Goal: Find specific page/section: Find specific page/section

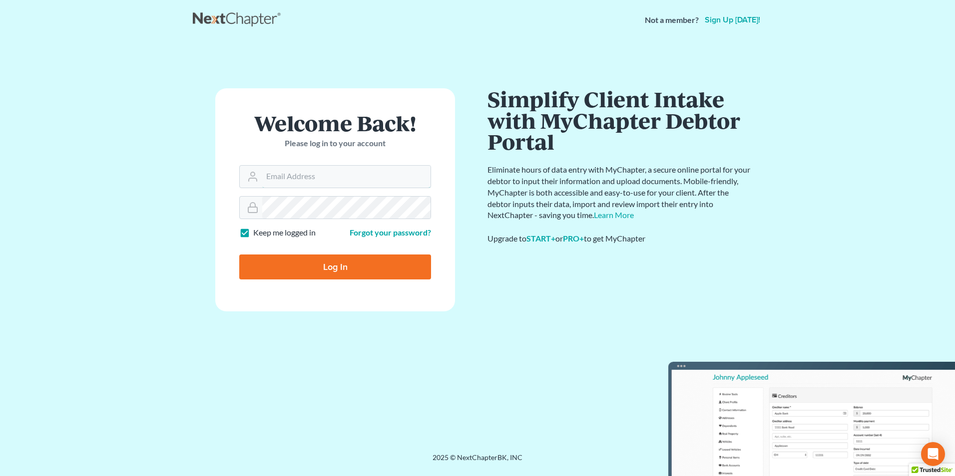
type input "[PERSON_NAME][EMAIL_ADDRESS][DOMAIN_NAME]"
click at [350, 268] on input "Log In" at bounding box center [335, 267] width 192 height 25
type input "Thinking..."
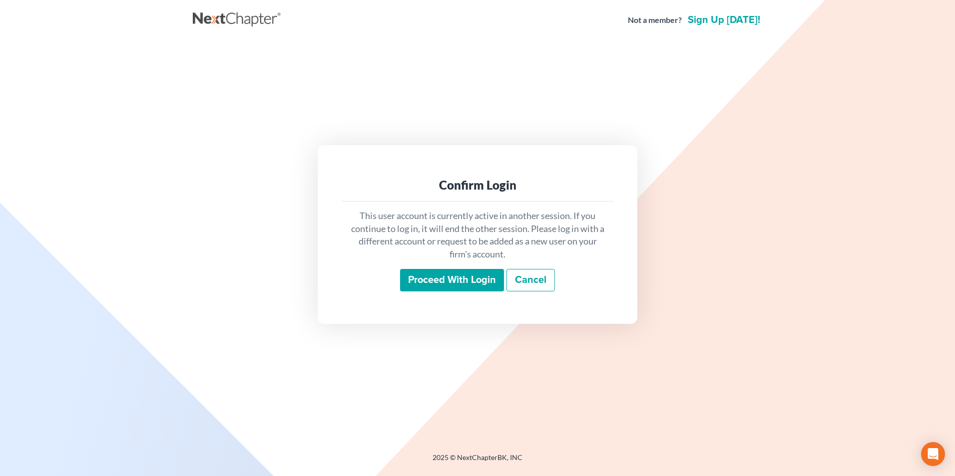
click at [474, 285] on input "Proceed with login" at bounding box center [452, 280] width 104 height 23
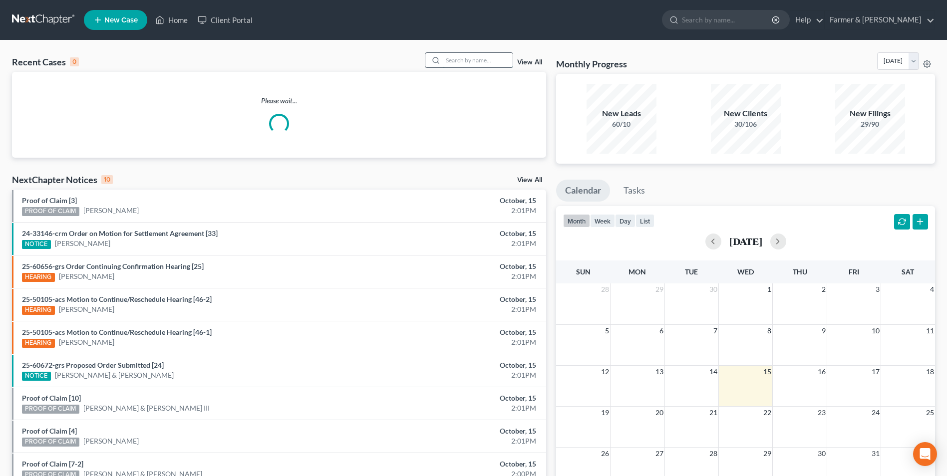
click at [481, 61] on input "search" at bounding box center [478, 60] width 70 height 14
paste input "21-40064"
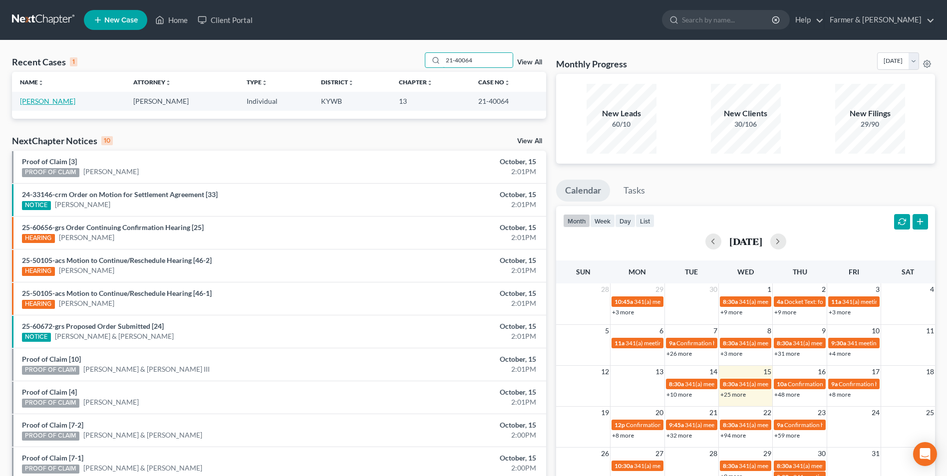
type input "21-40064"
click at [41, 100] on link "[PERSON_NAME]" at bounding box center [47, 101] width 55 height 8
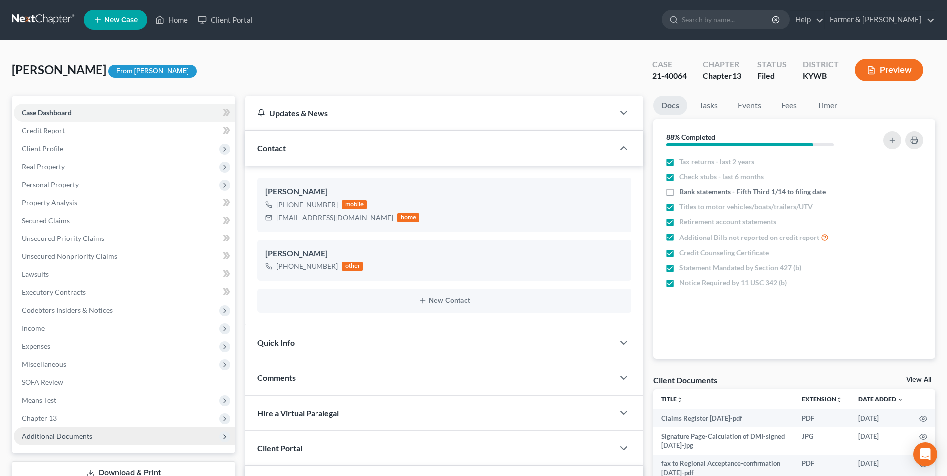
click at [97, 432] on span "Additional Documents" at bounding box center [124, 436] width 221 height 18
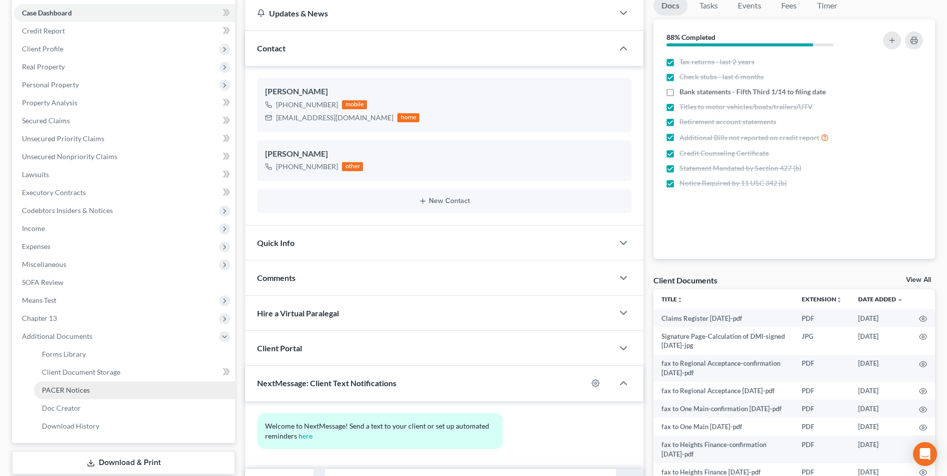
click at [109, 391] on link "PACER Notices" at bounding box center [134, 390] width 201 height 18
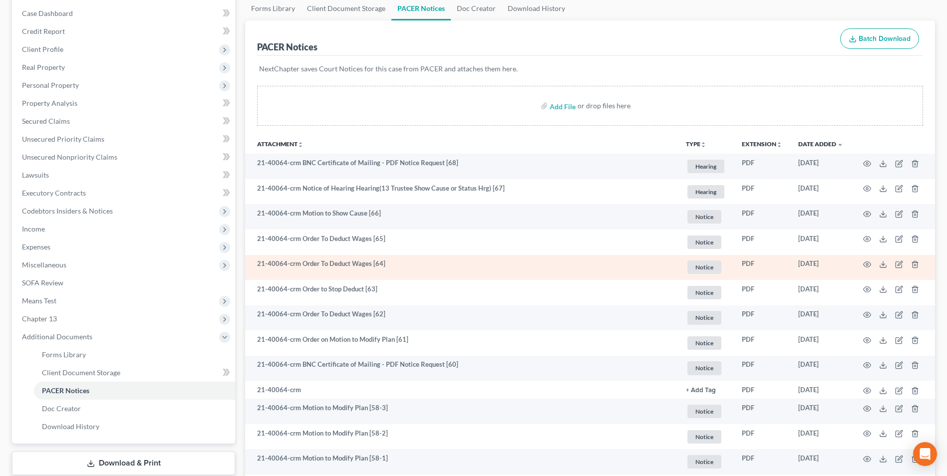
scroll to position [100, 0]
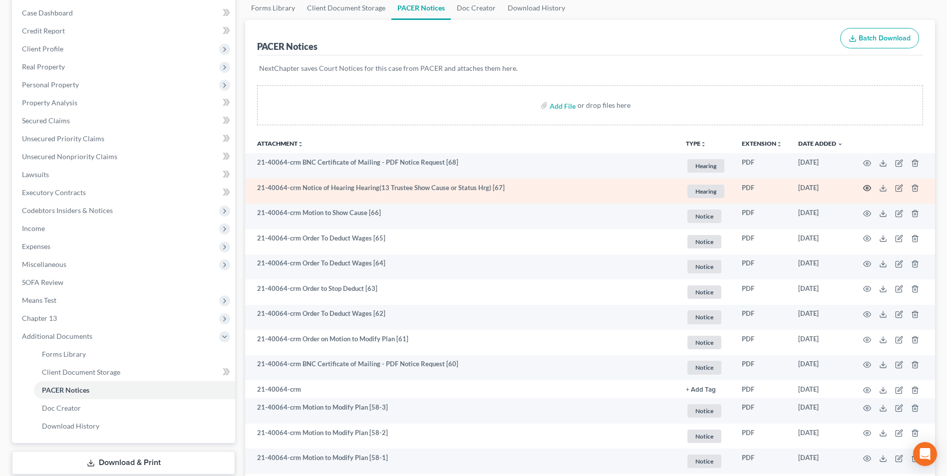
click at [867, 186] on icon "button" at bounding box center [867, 188] width 8 height 8
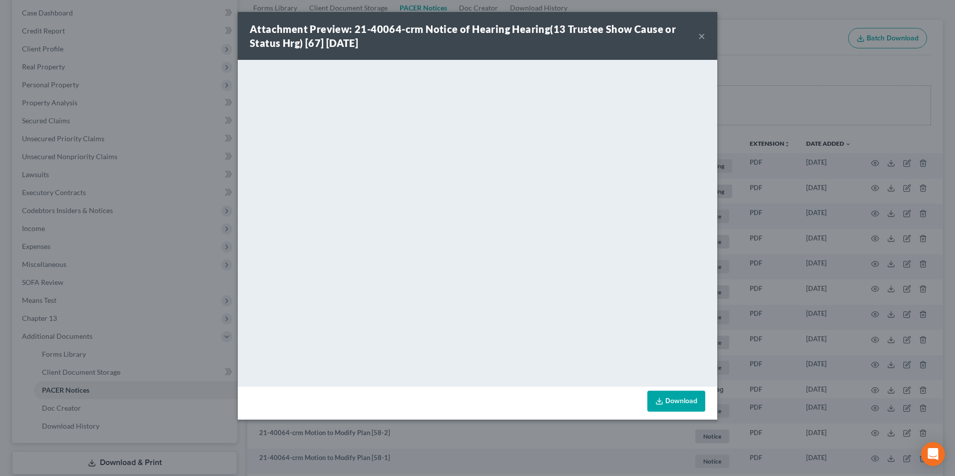
click at [701, 36] on button "×" at bounding box center [701, 36] width 7 height 12
